Goal: Task Accomplishment & Management: Manage account settings

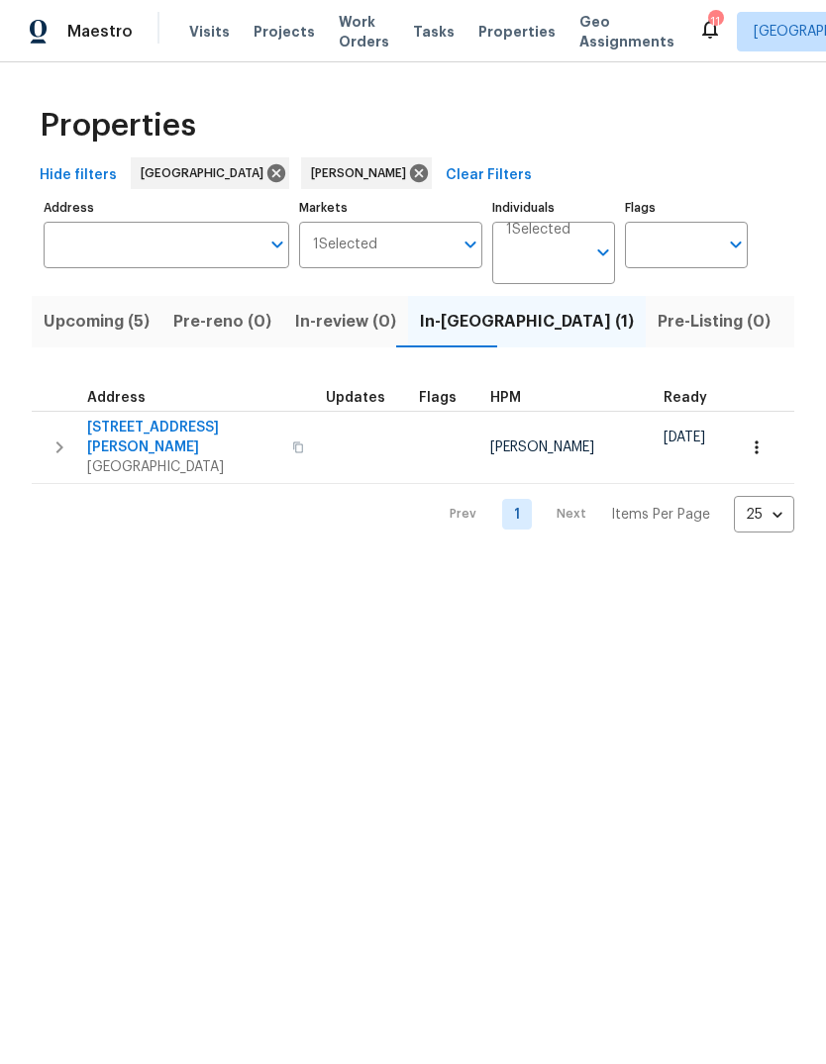
click at [130, 433] on span "11594 Beryl St" at bounding box center [183, 438] width 193 height 40
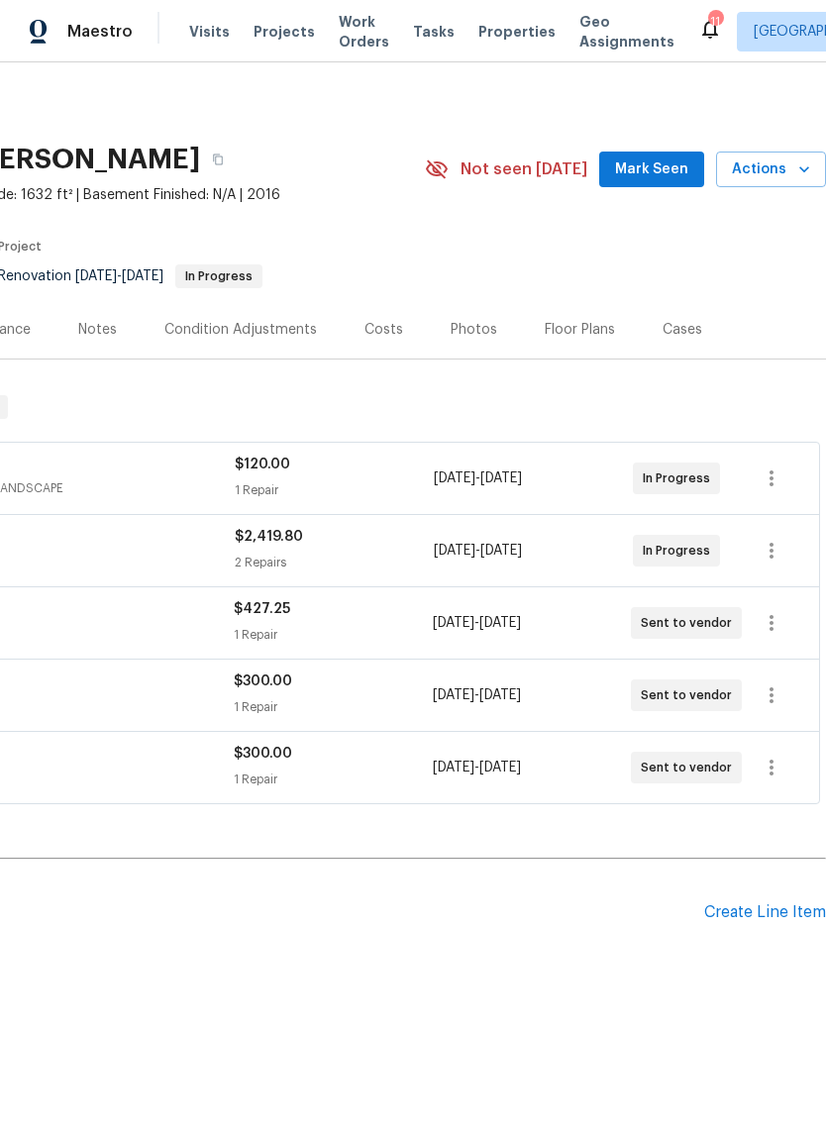
scroll to position [0, 293]
click at [679, 170] on span "Mark Seen" at bounding box center [651, 169] width 73 height 25
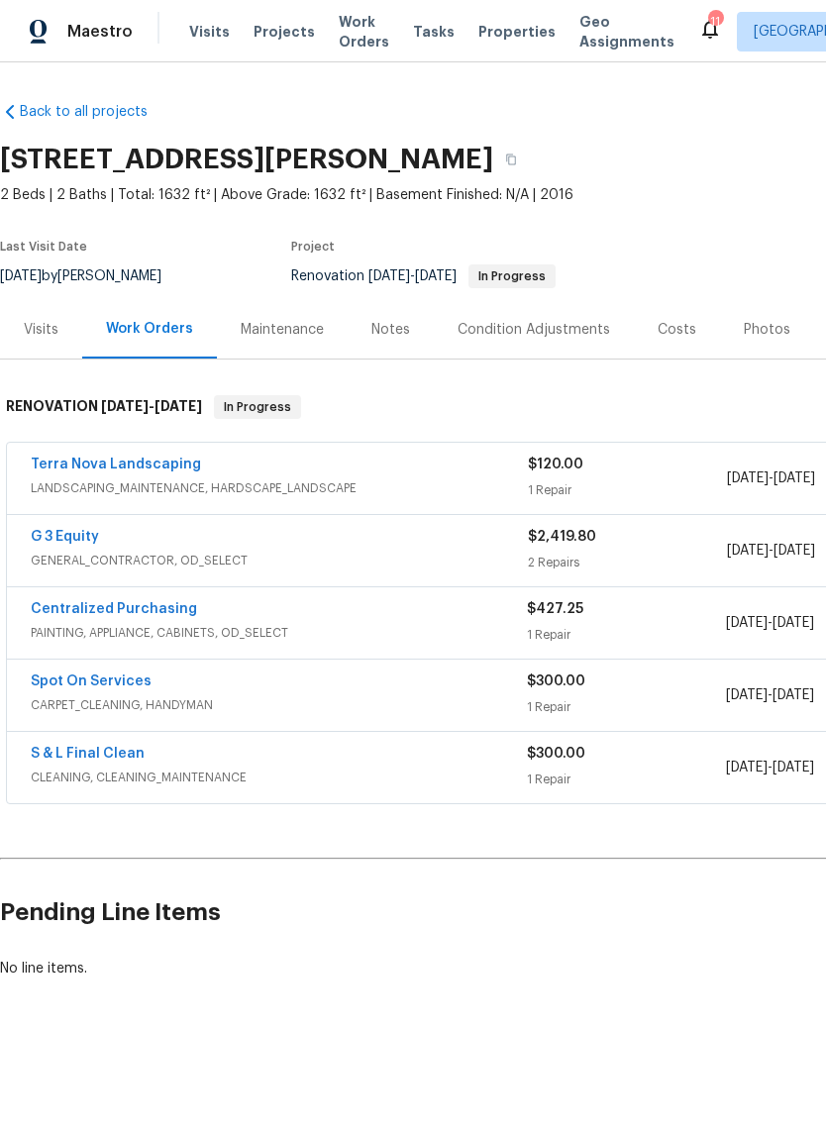
scroll to position [0, 0]
click at [657, 321] on div "Costs" at bounding box center [676, 330] width 39 height 20
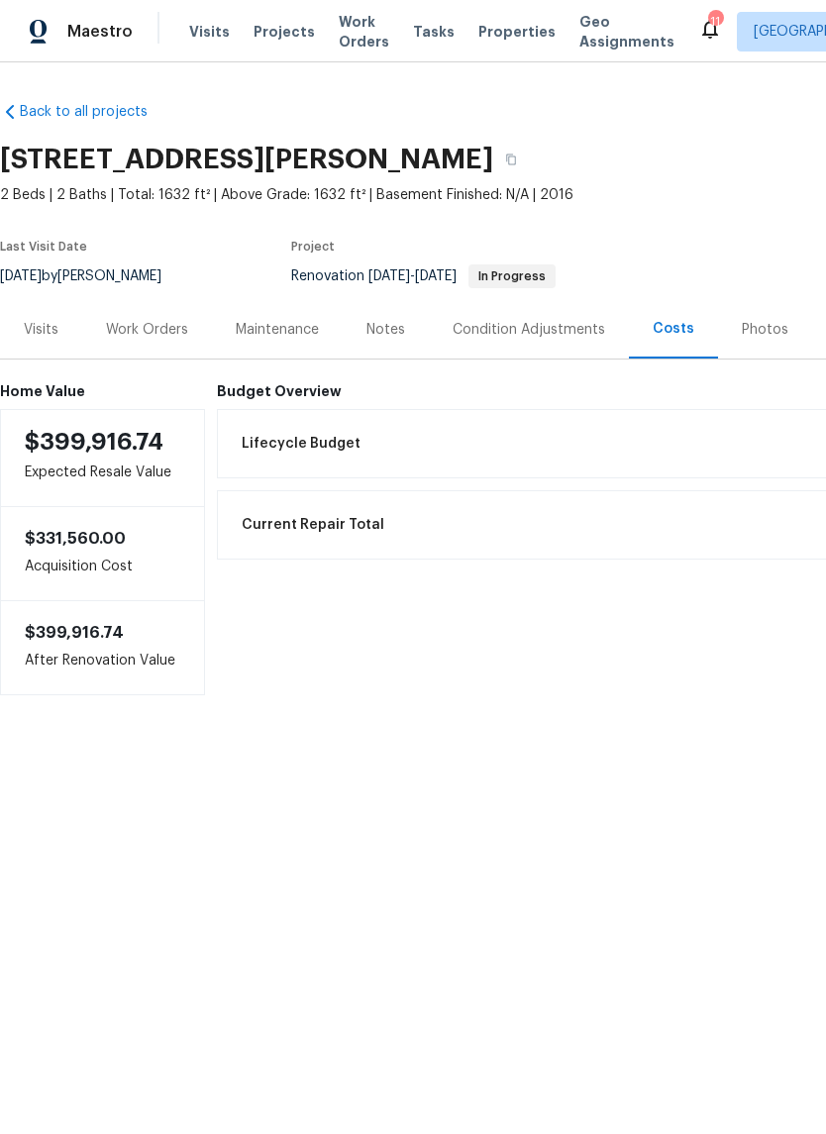
click at [394, 323] on div "Notes" at bounding box center [385, 330] width 39 height 20
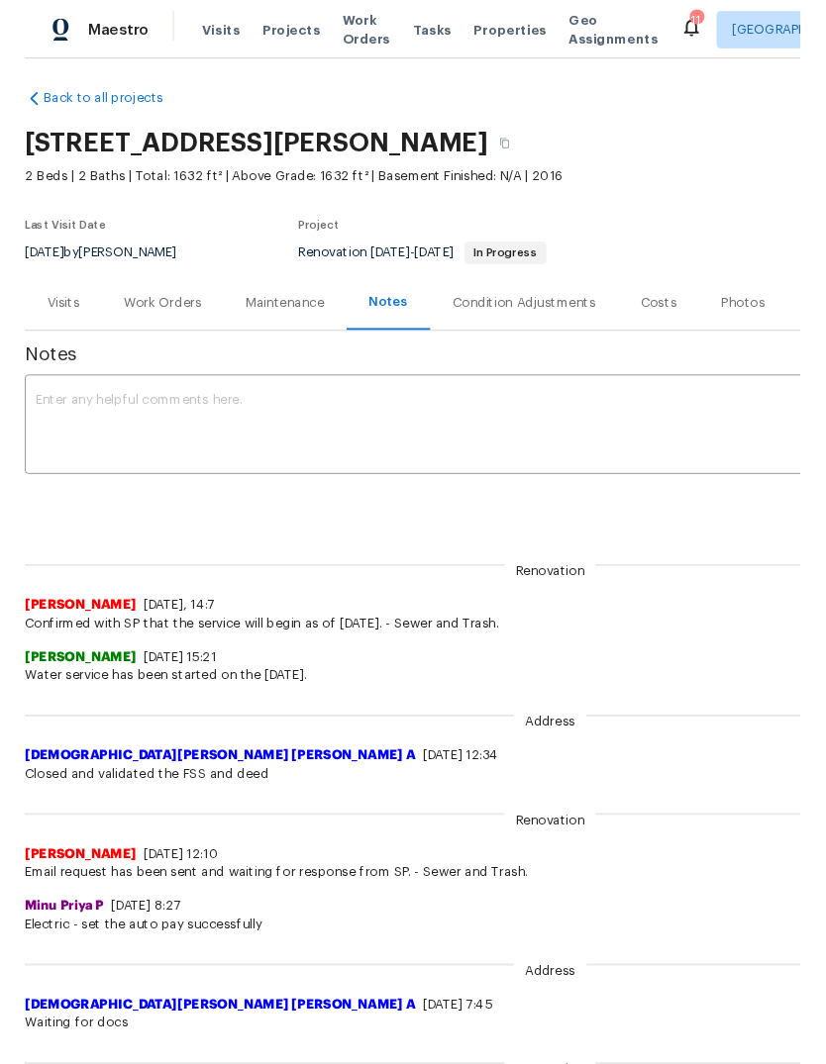
scroll to position [7, 0]
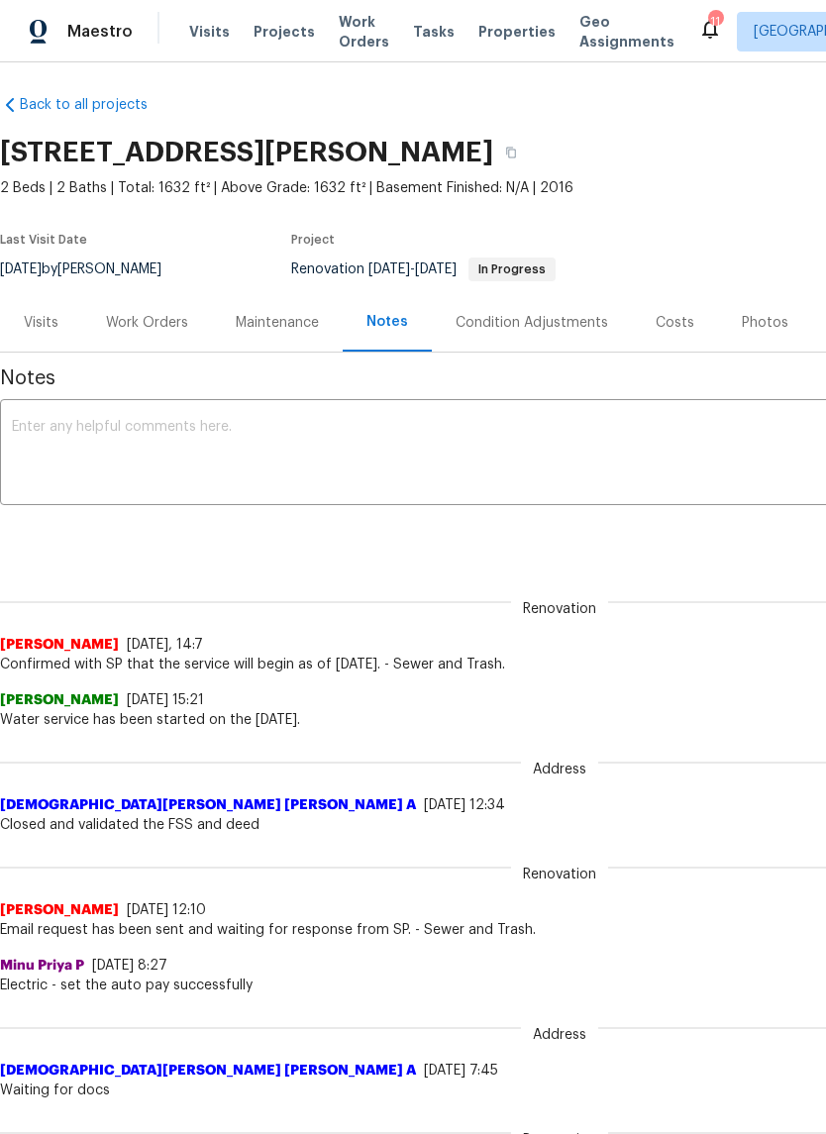
click at [148, 422] on textarea at bounding box center [559, 454] width 1095 height 69
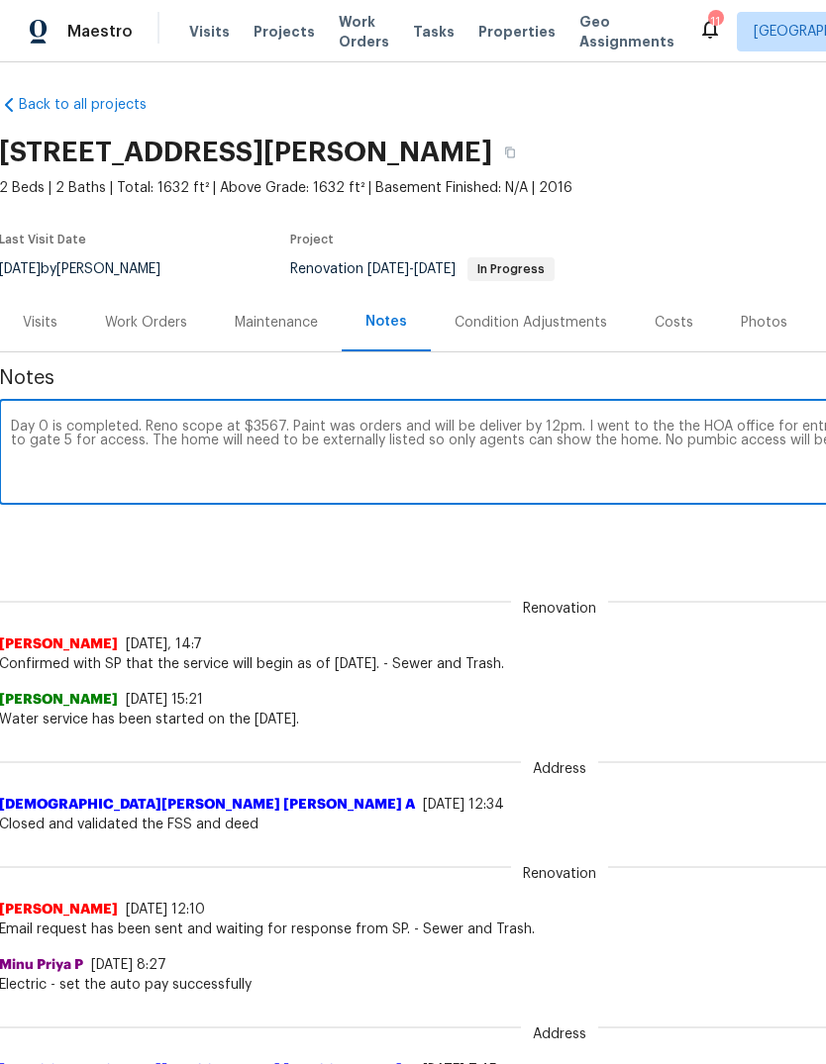
scroll to position [7, 293]
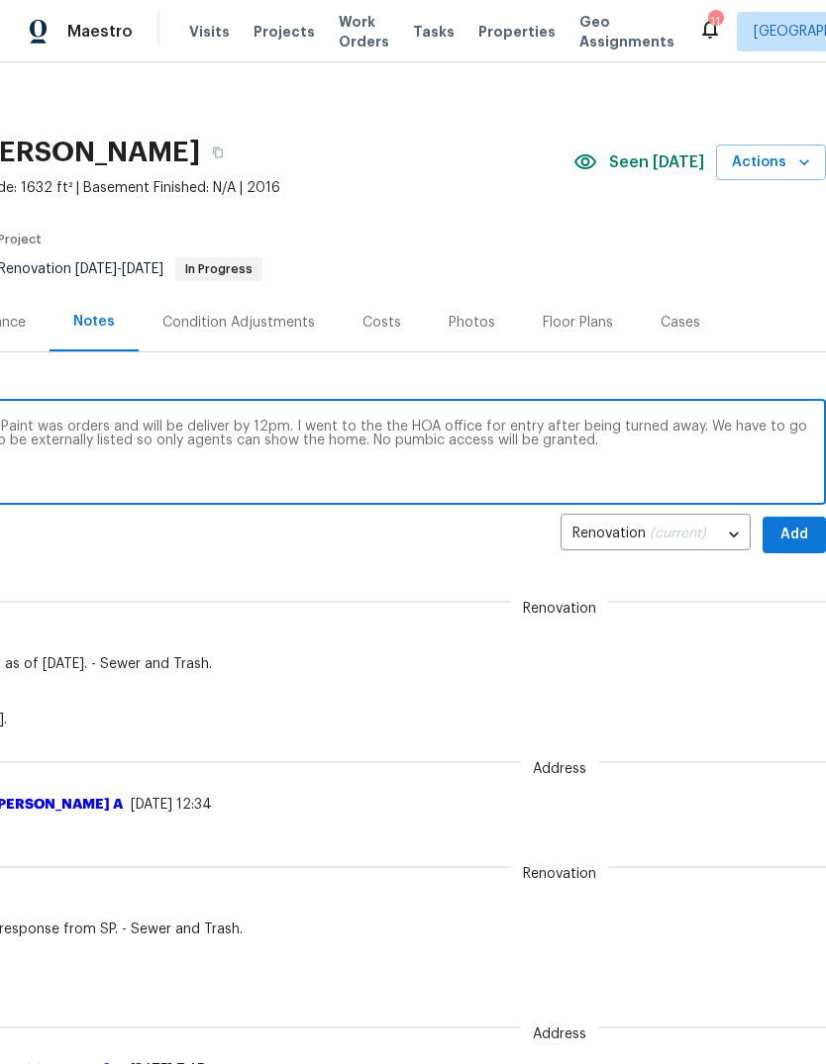
click at [387, 444] on textarea "Day 0 is completed. Reno scope at $3567. Paint was orders and will be deliver b…" at bounding box center [266, 454] width 1095 height 69
click at [590, 444] on textarea "Day 0 is completed. Reno scope at $3567. Paint was orders and will be deliver b…" at bounding box center [266, 454] width 1095 height 69
click at [530, 445] on textarea "Day 0 is completed. Reno scope at $3567. Paint was orders and will be deliver b…" at bounding box center [266, 454] width 1095 height 69
type textarea "Day 0 is completed. Reno scope at $3567. Paint was orders and will be deliver b…"
click at [474, 542] on div "Renovation (current) 0a6f2e45-6c78-4086-9647-8d5f8f802b0c ​ Add" at bounding box center [266, 535] width 1119 height 37
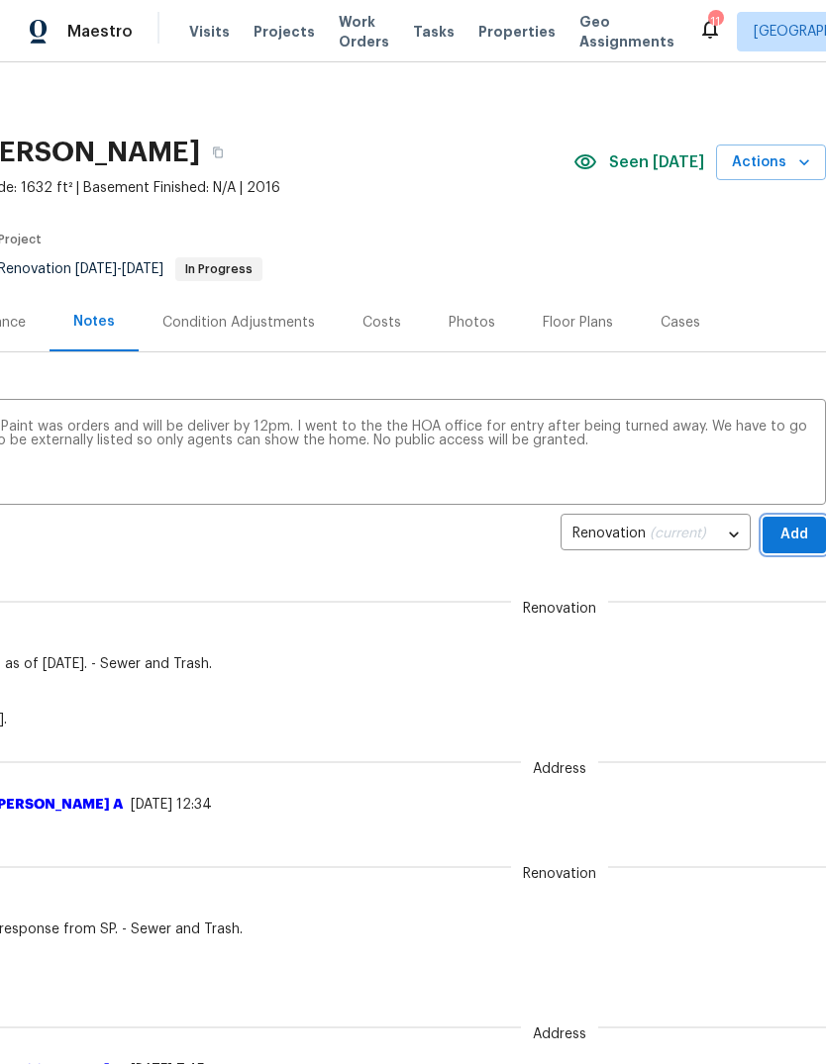
click at [804, 533] on span "Add" at bounding box center [794, 535] width 32 height 25
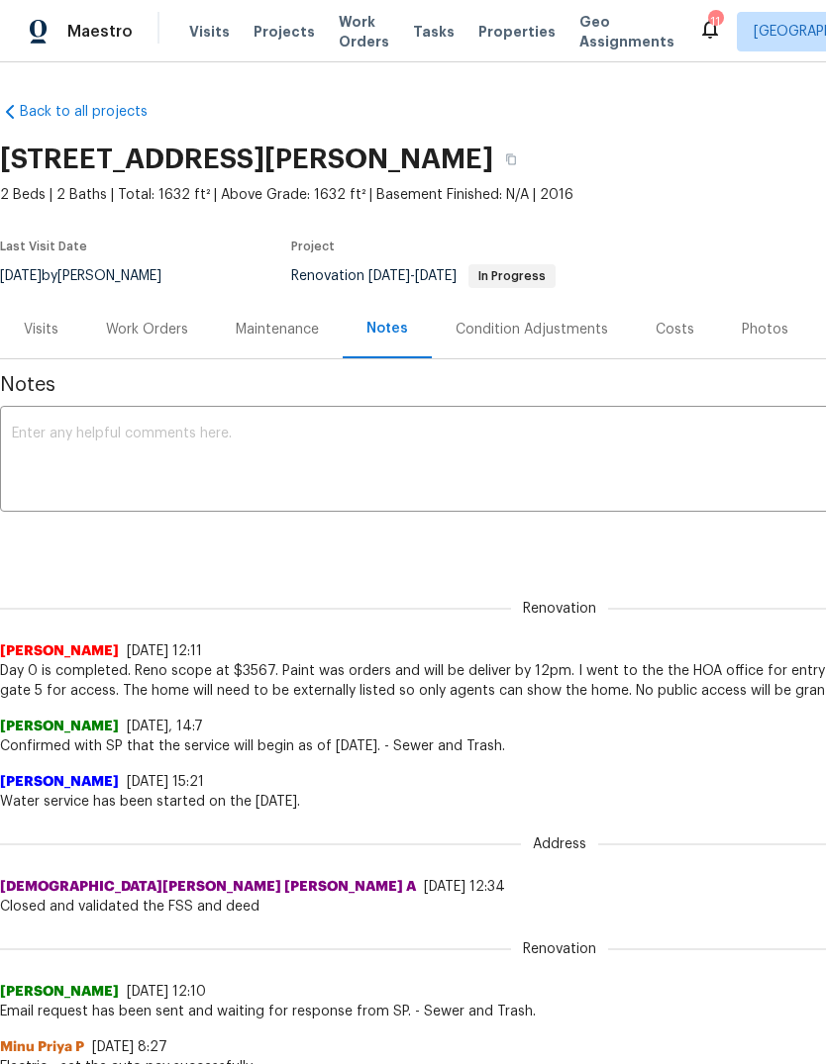
scroll to position [0, 0]
